Goal: Information Seeking & Learning: Learn about a topic

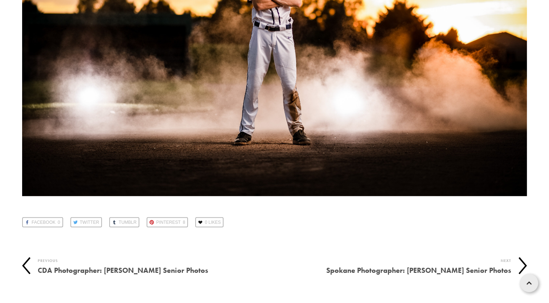
scroll to position [13039, 0]
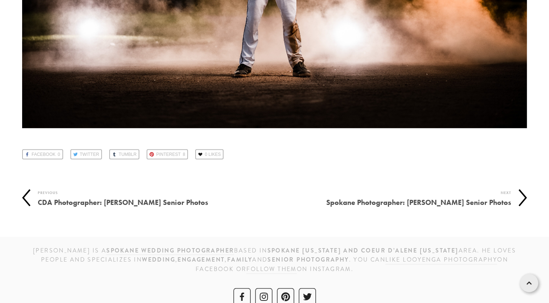
click at [189, 197] on h4 "CDA Photographer: [PERSON_NAME] Senior Photos" at bounding box center [156, 202] width 237 height 11
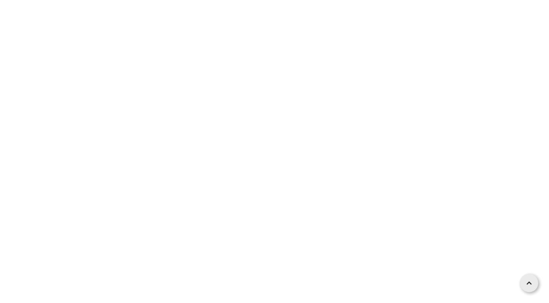
scroll to position [12445, 0]
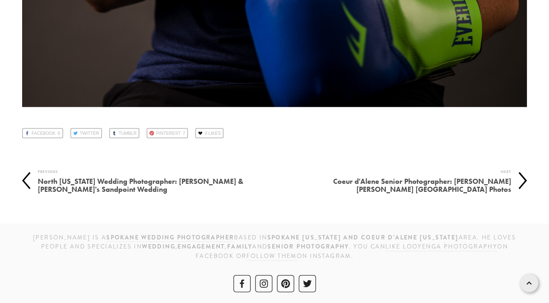
click at [477, 180] on h4 "Coeur d'Alene Senior Photographer: [PERSON_NAME] [PERSON_NAME] [GEOGRAPHIC_DATA…" at bounding box center [393, 185] width 237 height 19
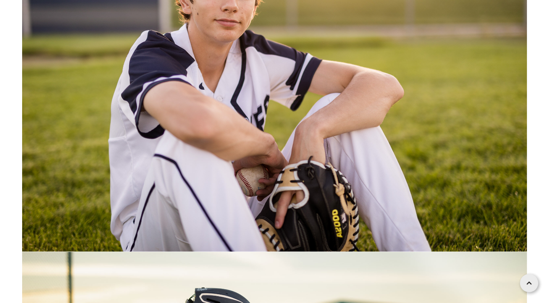
scroll to position [13039, 0]
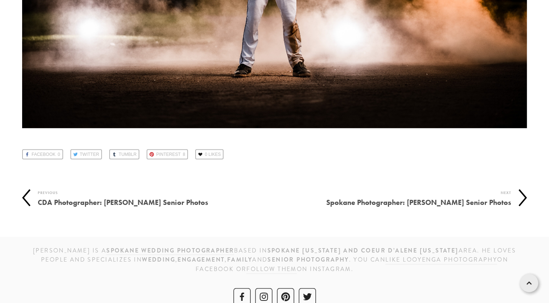
click at [474, 197] on h4 "Spokane Photographer: [PERSON_NAME] Senior Photos" at bounding box center [393, 202] width 237 height 11
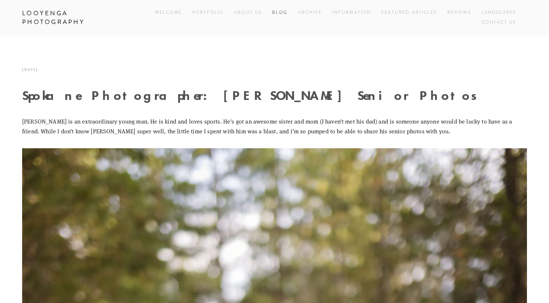
click at [276, 15] on link "Blog" at bounding box center [279, 13] width 15 height 10
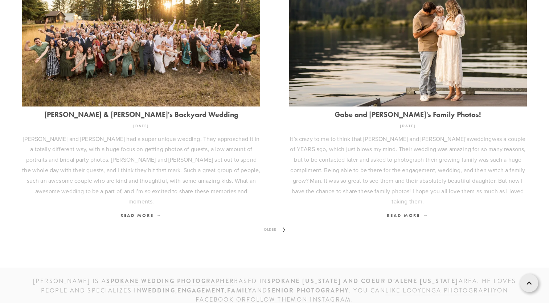
scroll to position [949, 0]
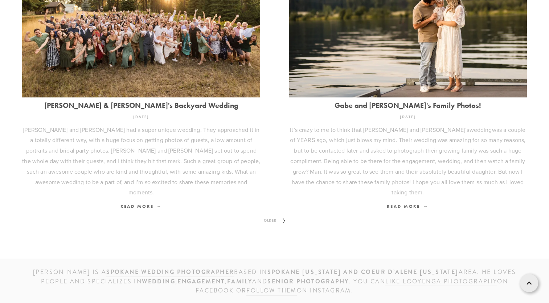
click at [265, 216] on span "Older" at bounding box center [270, 220] width 19 height 9
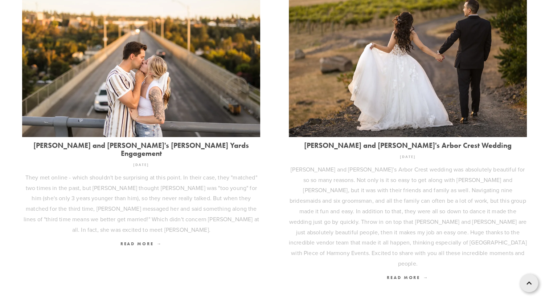
scroll to position [266, 0]
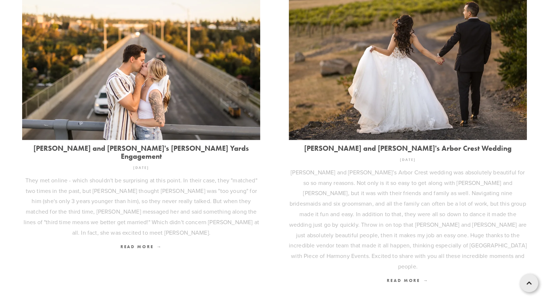
click at [166, 101] on img at bounding box center [141, 60] width 239 height 159
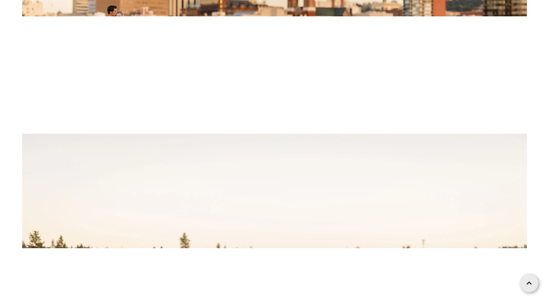
scroll to position [13407, 0]
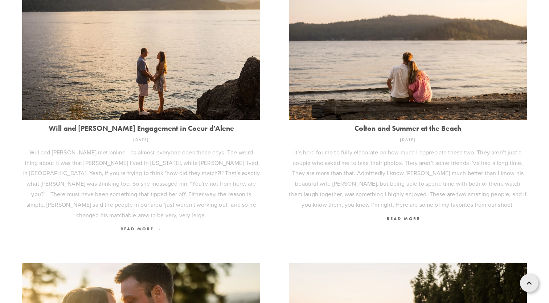
scroll to position [619, 0]
click at [494, 83] on img at bounding box center [408, 40] width 239 height 159
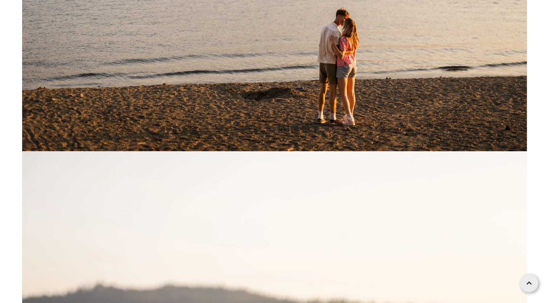
scroll to position [680, 0]
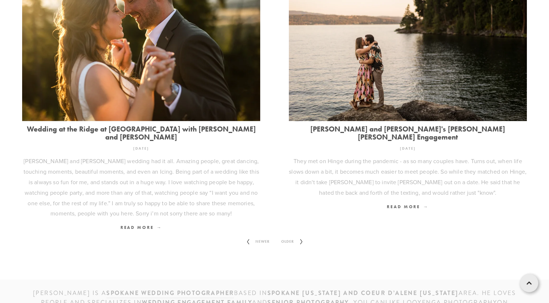
scroll to position [949, 0]
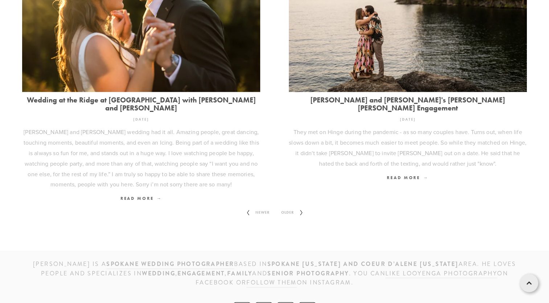
click at [291, 208] on span "Older" at bounding box center [288, 212] width 19 height 9
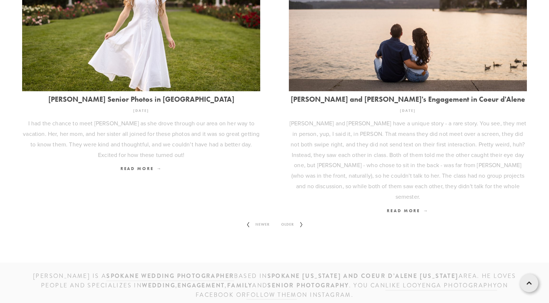
scroll to position [938, 0]
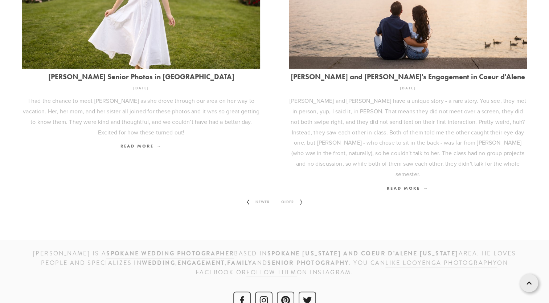
click at [288, 193] on link "Older" at bounding box center [292, 201] width 33 height 17
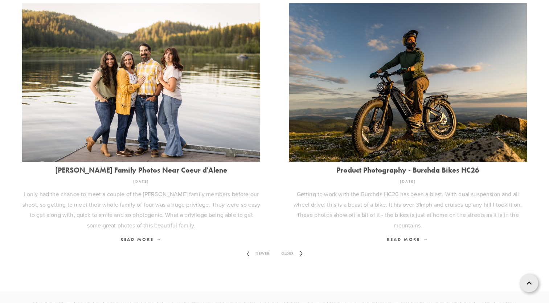
scroll to position [928, 0]
